Goal: Task Accomplishment & Management: Use online tool/utility

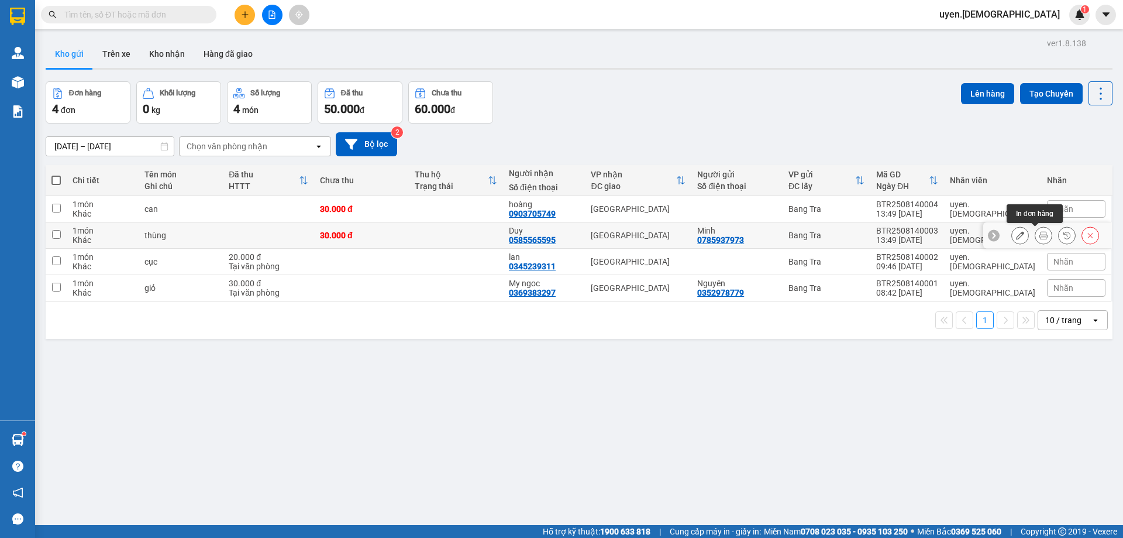
click at [1041, 237] on button at bounding box center [1043, 235] width 16 height 20
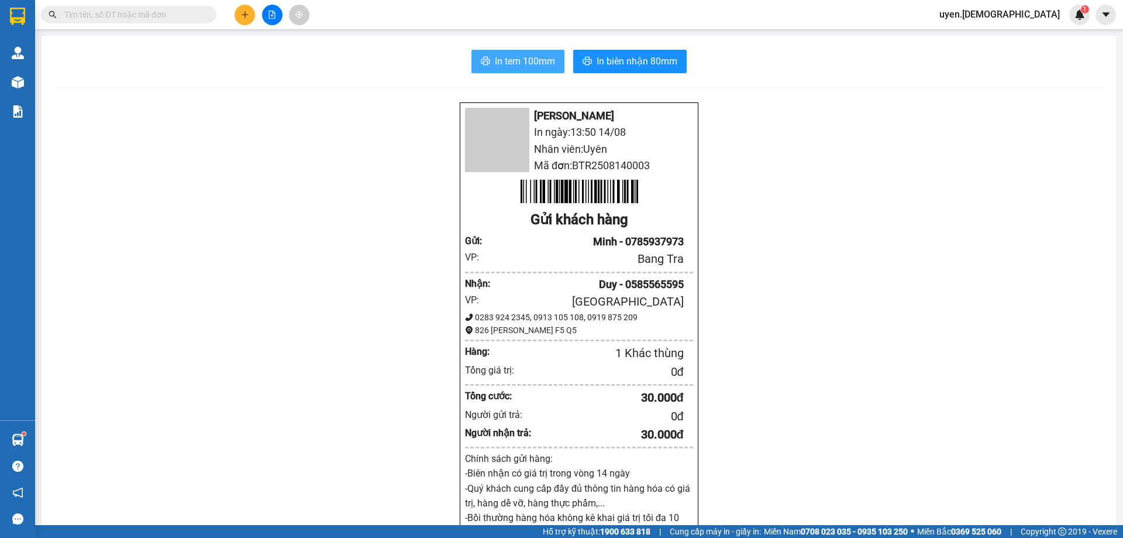
click at [547, 58] on span "In tem 100mm" at bounding box center [525, 61] width 60 height 15
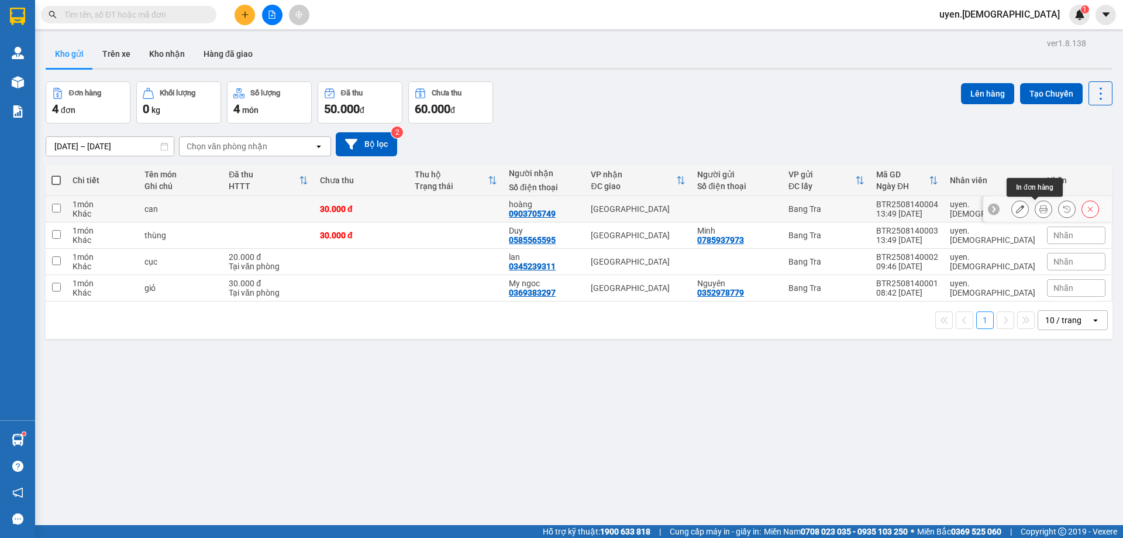
click at [1035, 209] on div at bounding box center [1044, 209] width 18 height 18
click at [1039, 206] on icon at bounding box center [1043, 209] width 8 height 8
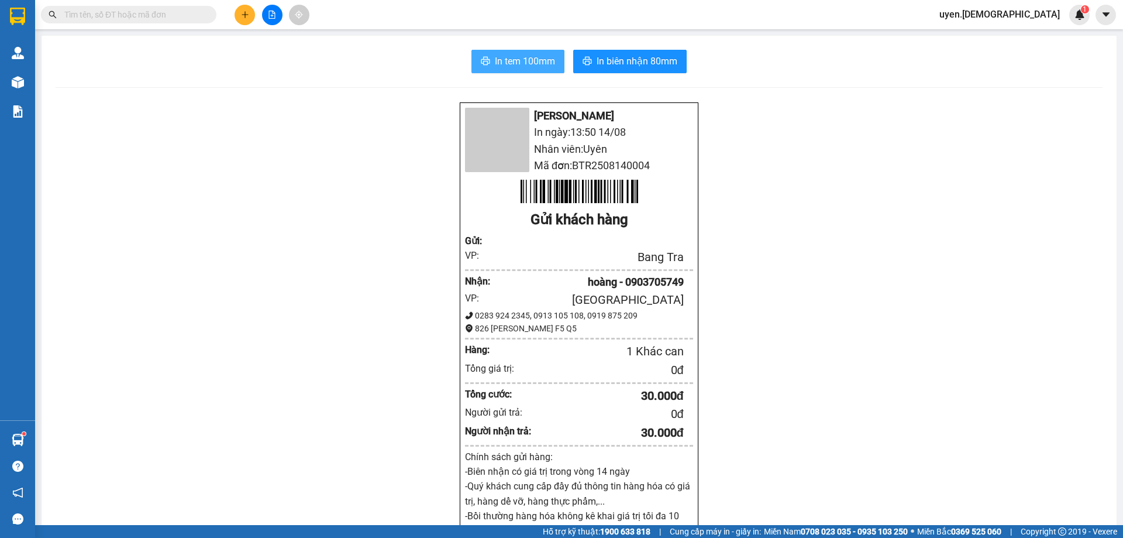
click at [549, 61] on span "In tem 100mm" at bounding box center [525, 61] width 60 height 15
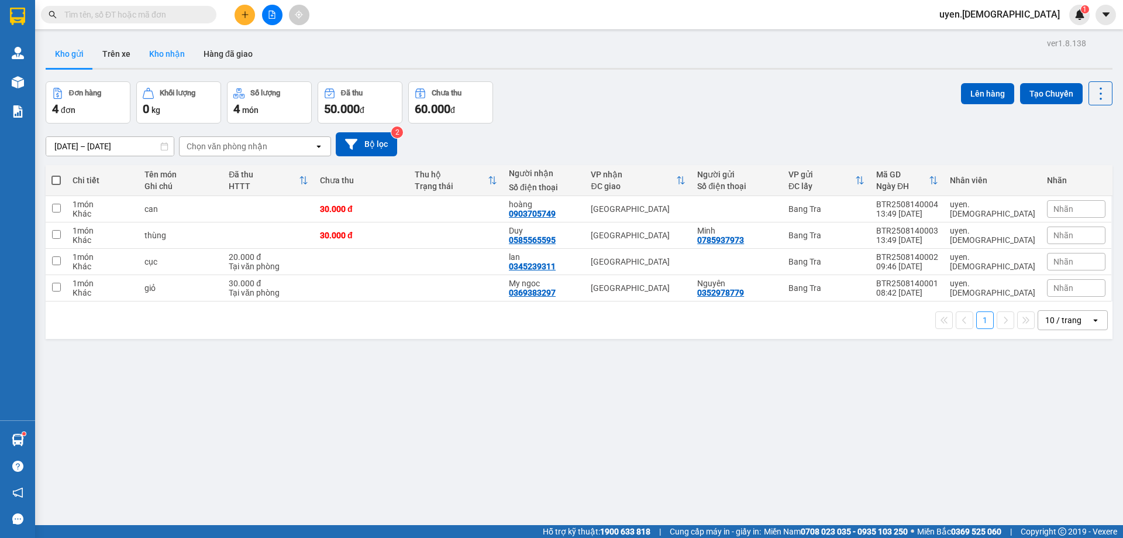
click at [160, 60] on button "Kho nhận" at bounding box center [167, 54] width 54 height 28
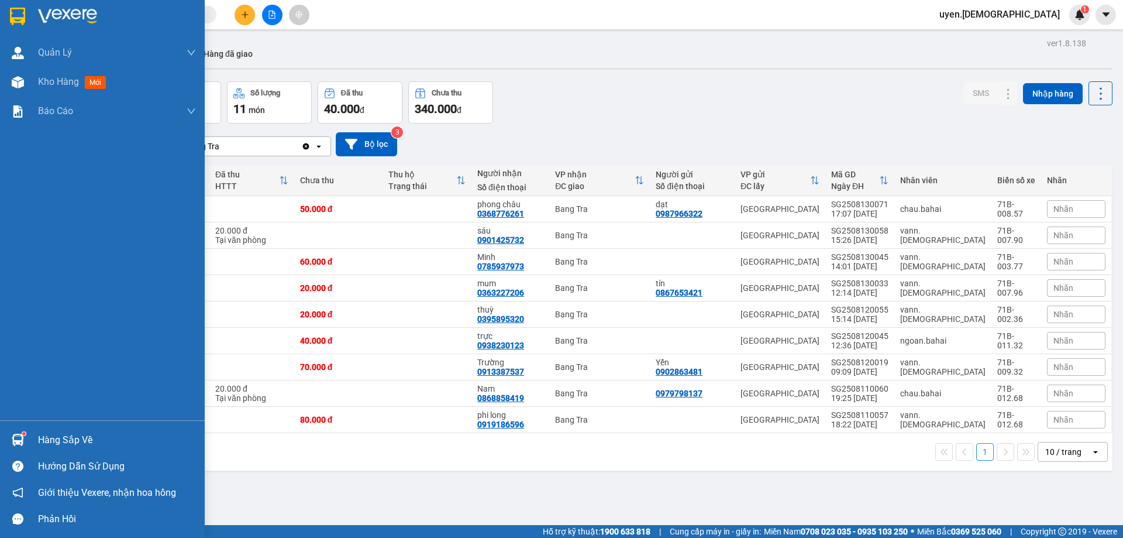
click at [20, 434] on img at bounding box center [18, 439] width 12 height 12
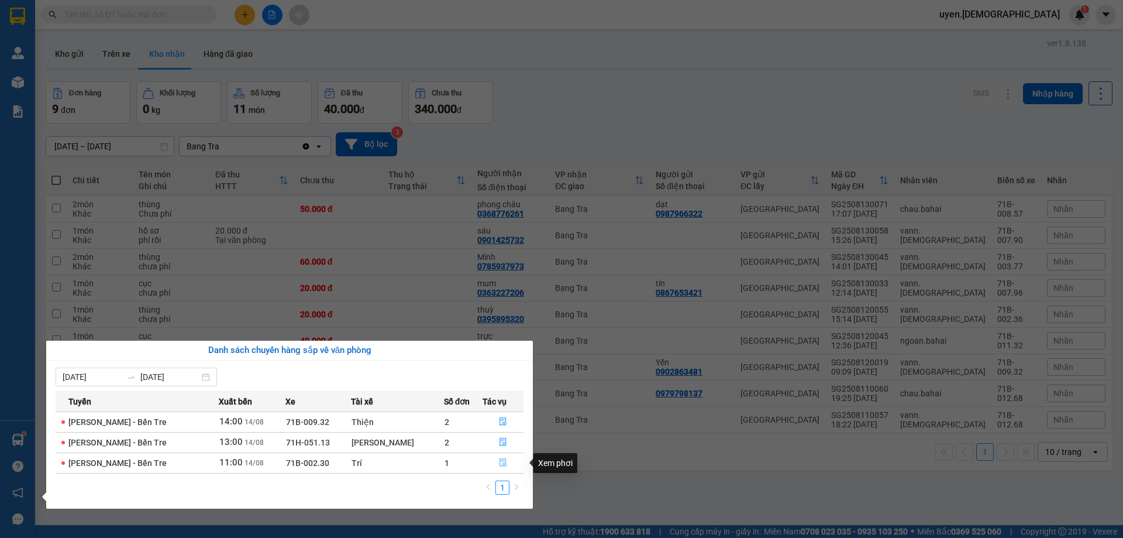
click at [503, 462] on button "button" at bounding box center [503, 462] width 40 height 19
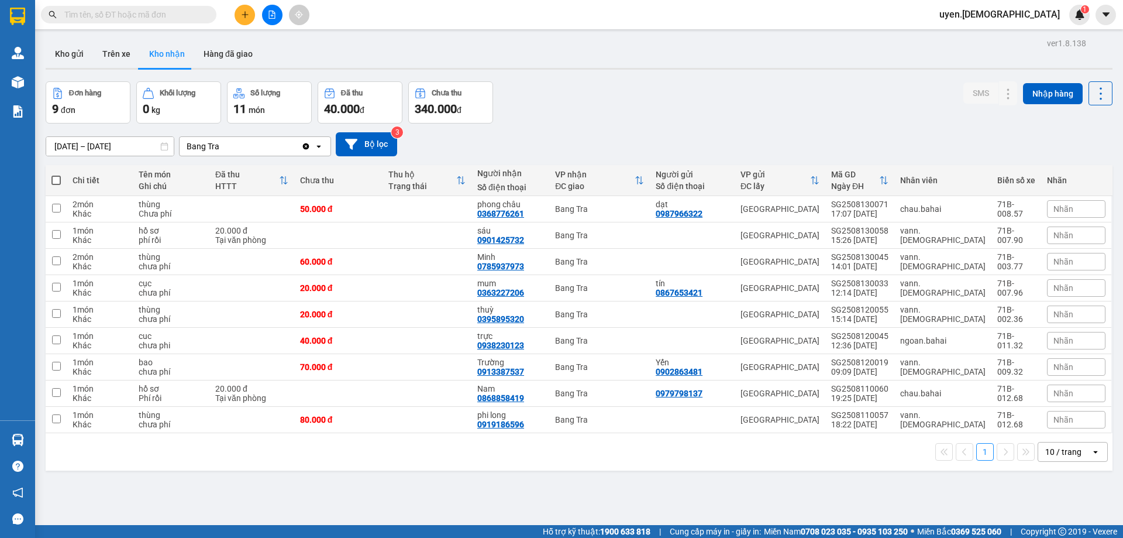
click at [63, 435] on div "1 10 / trang open" at bounding box center [579, 451] width 1067 height 37
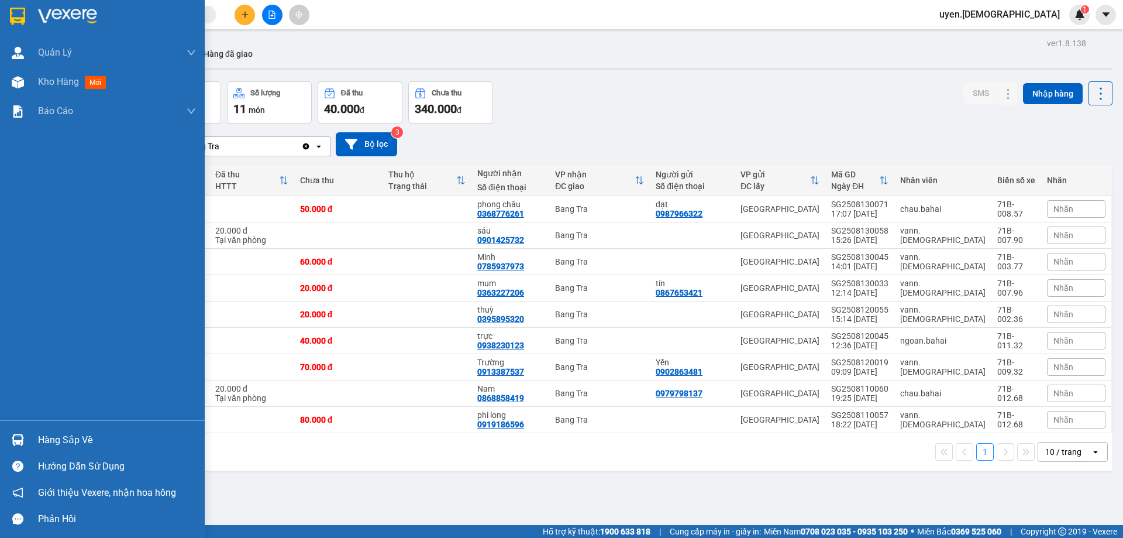
click at [30, 442] on div "Hàng sắp về" at bounding box center [102, 439] width 205 height 26
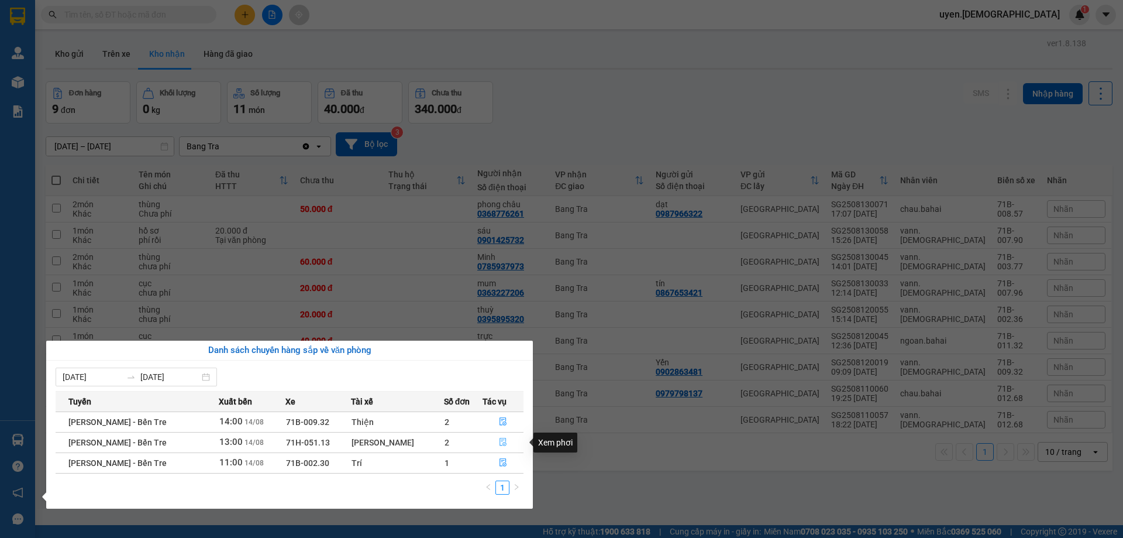
click at [500, 443] on icon "file-done" at bounding box center [503, 442] width 8 height 8
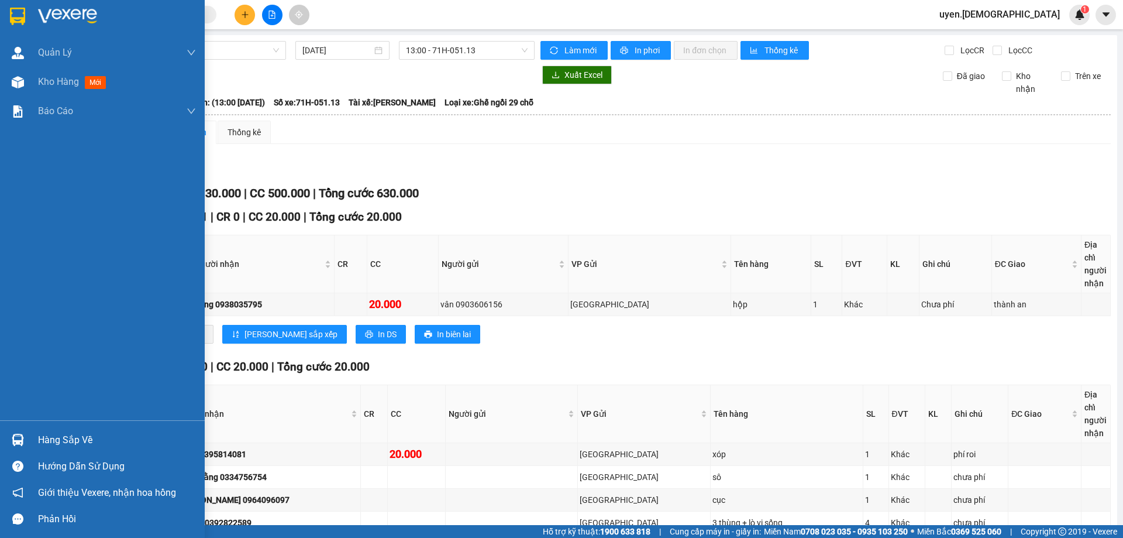
click at [51, 438] on div "Hàng sắp về" at bounding box center [117, 440] width 158 height 18
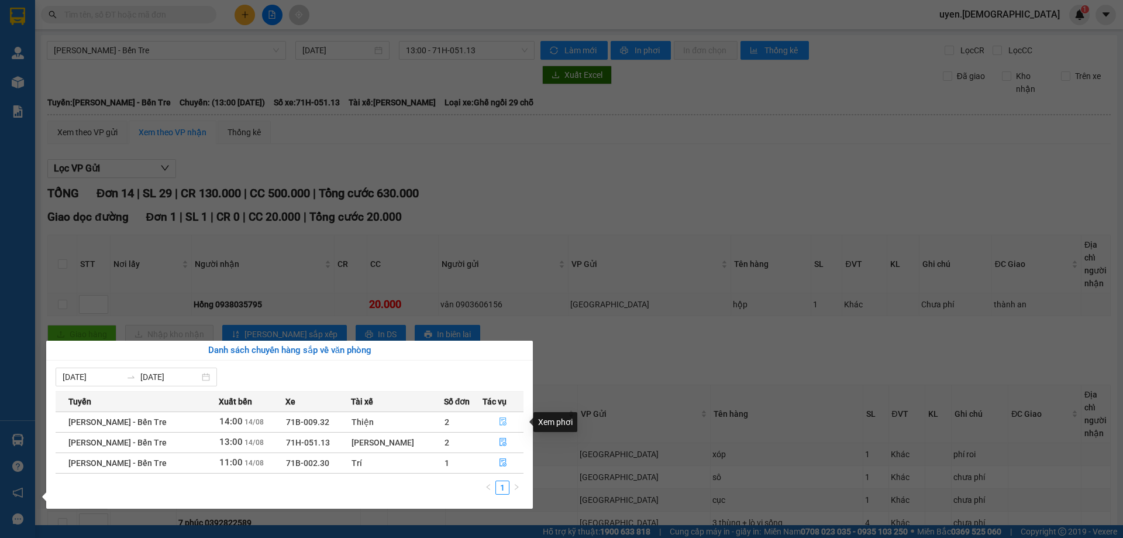
click at [503, 418] on button "button" at bounding box center [503, 421] width 40 height 19
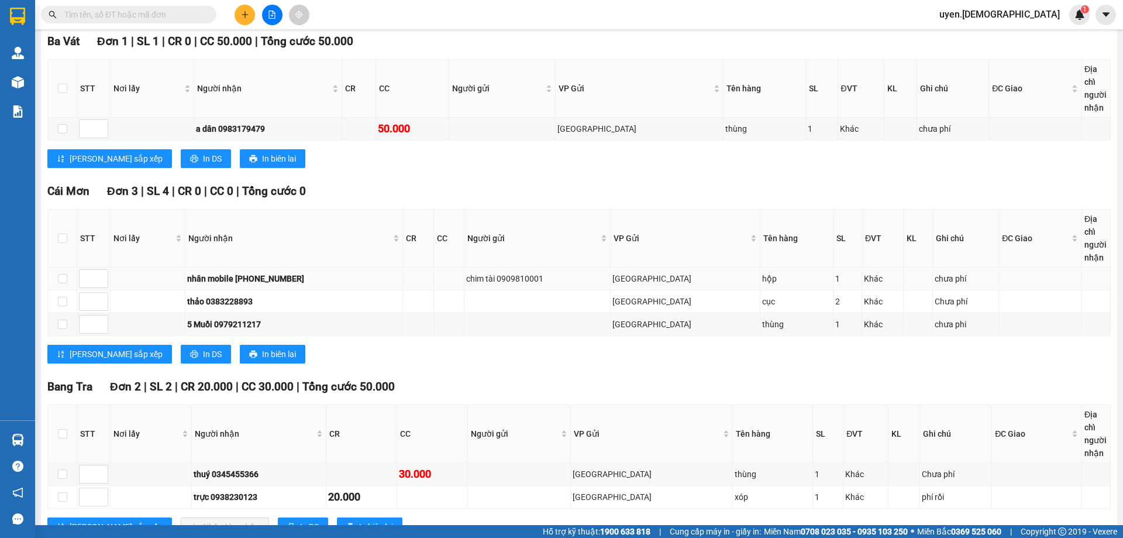
scroll to position [219, 0]
